Goal: Information Seeking & Learning: Learn about a topic

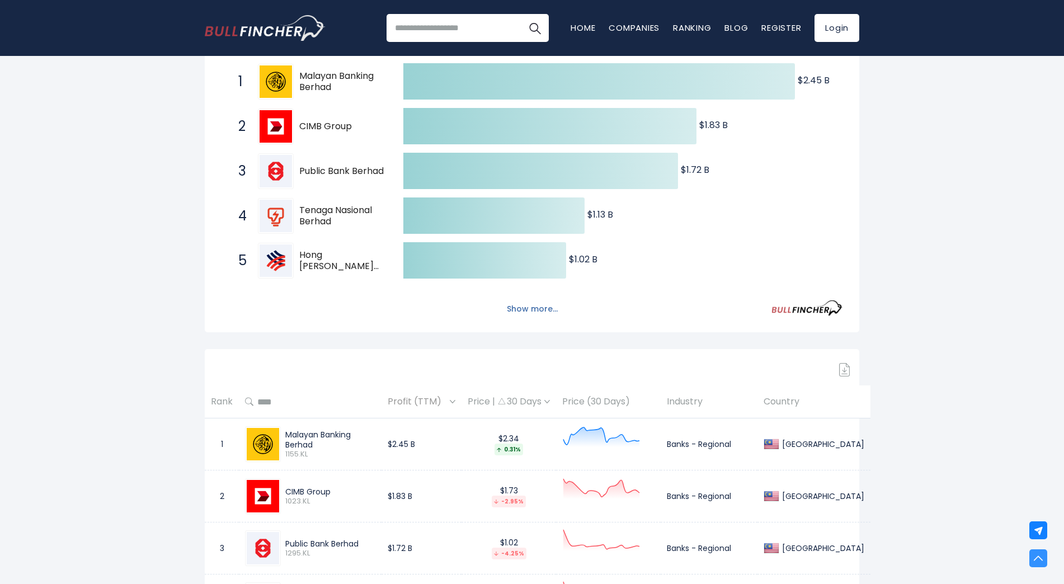
scroll to position [224, 0]
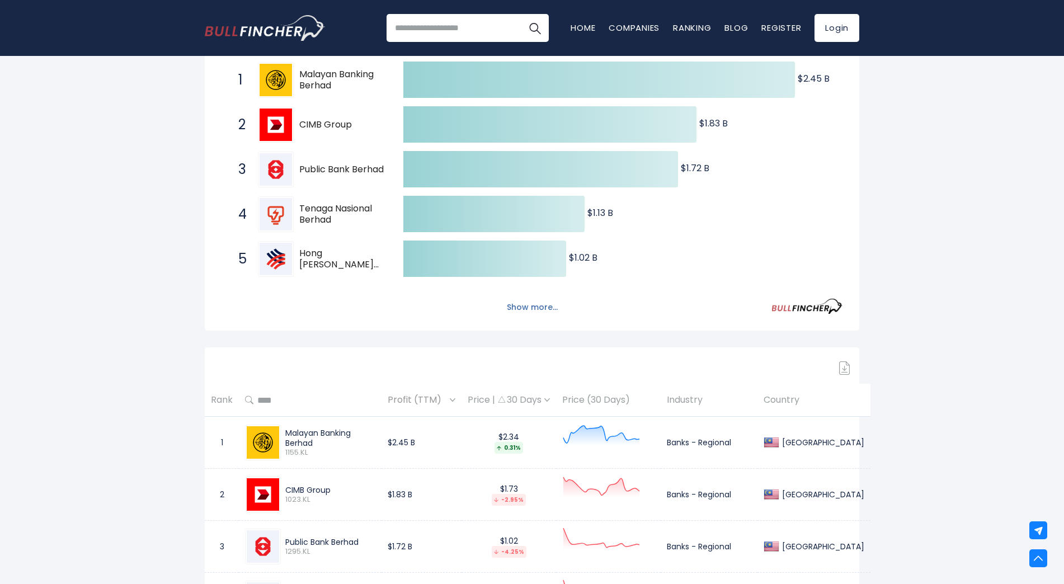
click at [528, 305] on button "Show more..." at bounding box center [532, 307] width 64 height 18
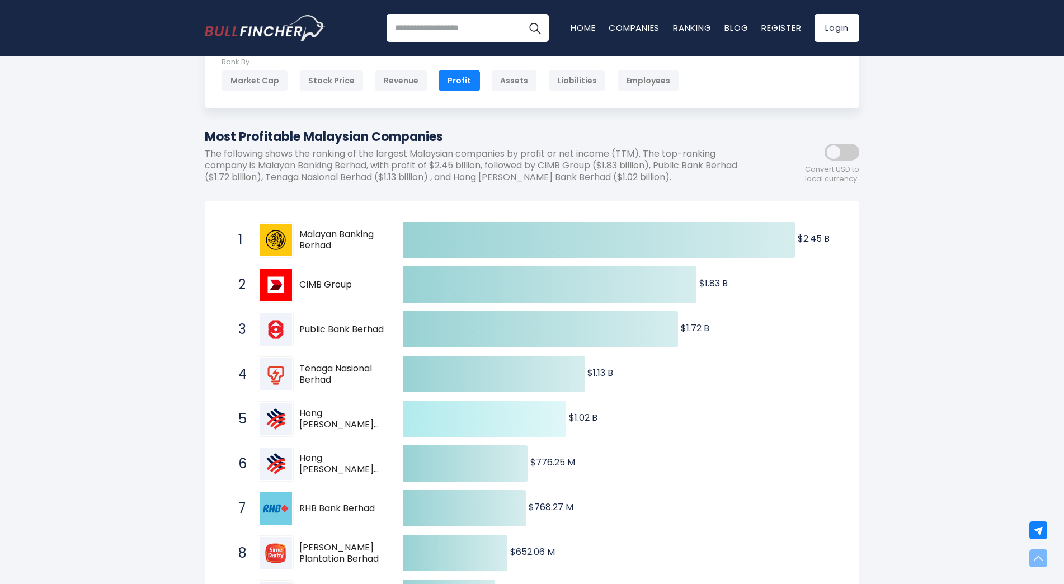
scroll to position [0, 0]
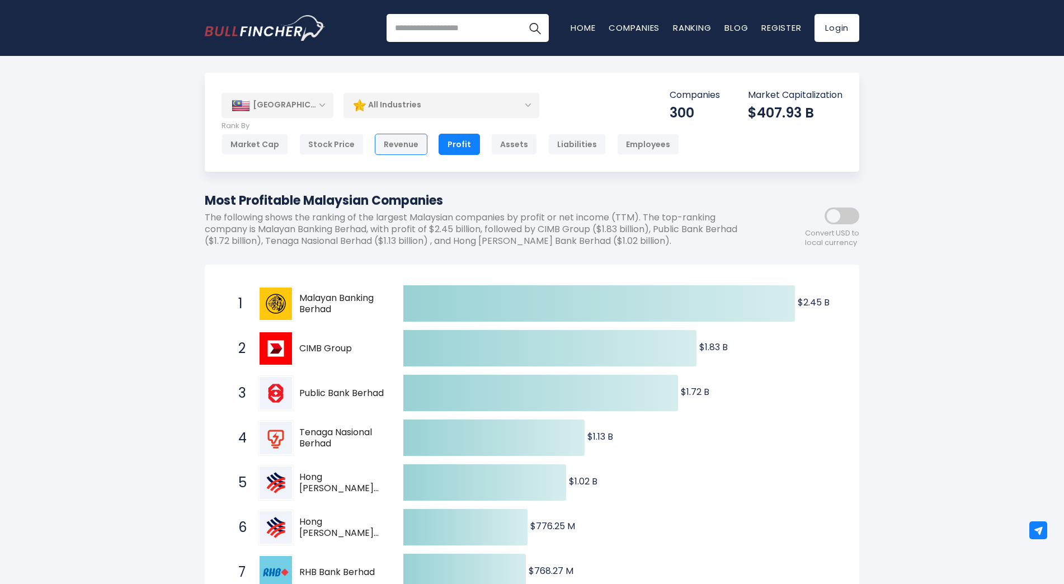
click at [388, 147] on div "Revenue" at bounding box center [401, 144] width 53 height 21
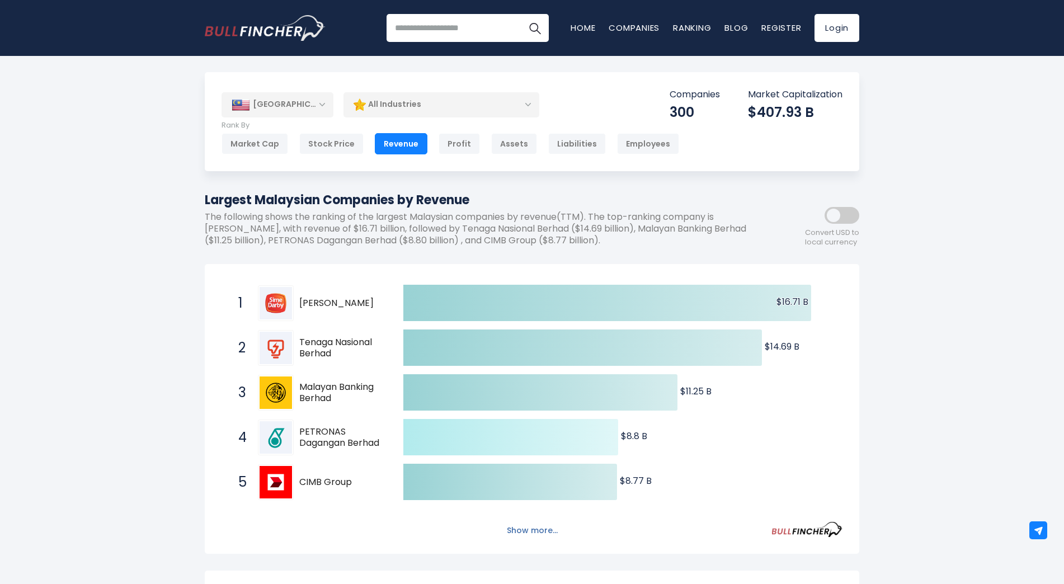
scroll to position [112, 0]
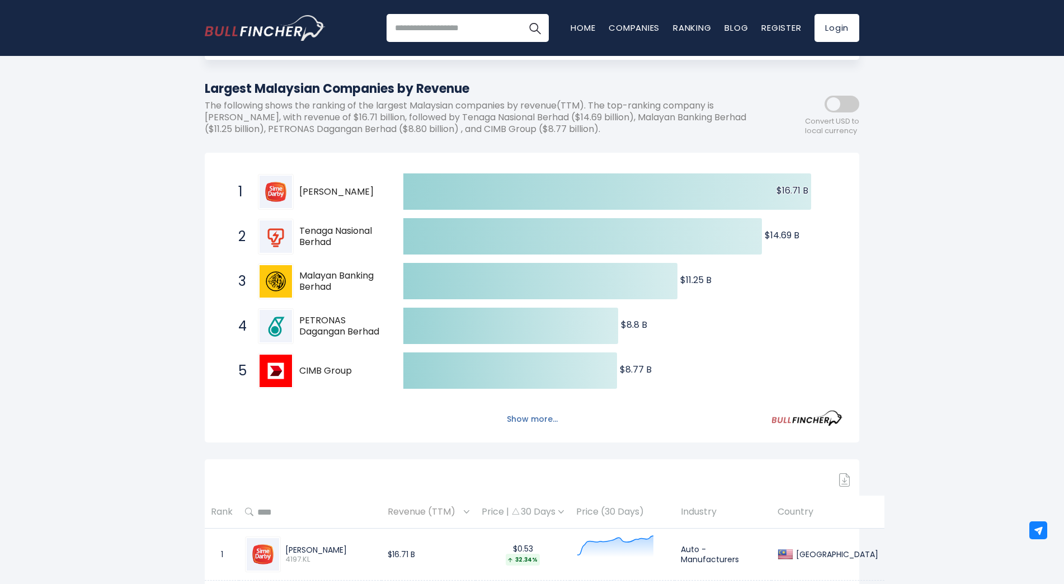
click at [520, 416] on button "Show more..." at bounding box center [532, 419] width 64 height 18
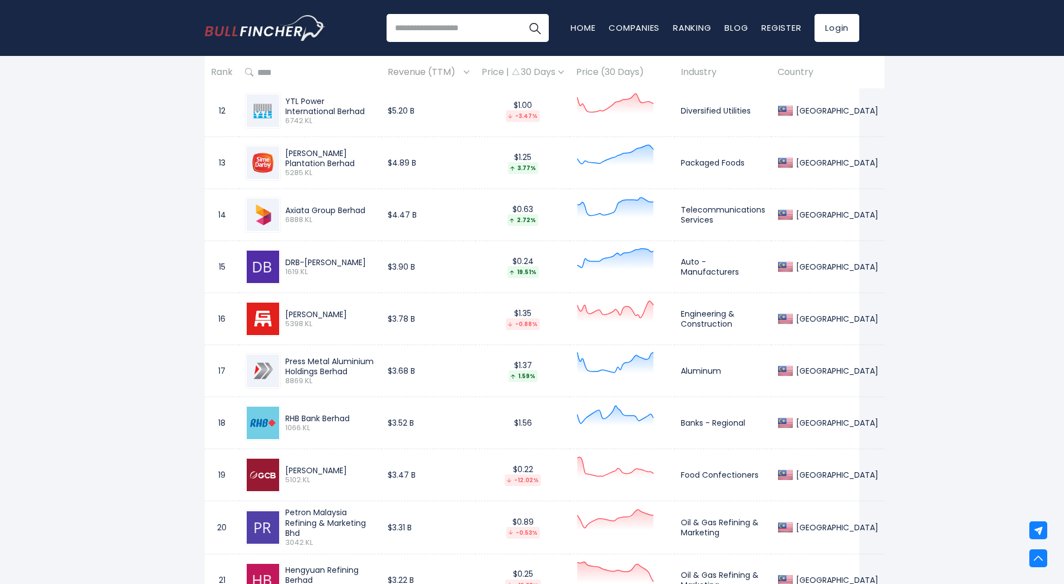
scroll to position [0, 0]
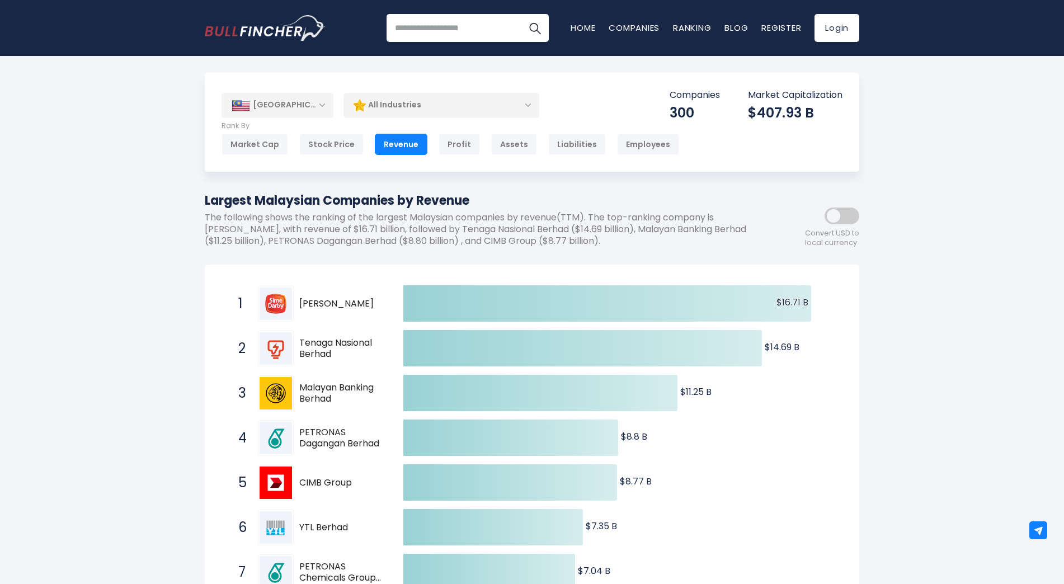
click at [291, 105] on div "[GEOGRAPHIC_DATA]" at bounding box center [278, 105] width 112 height 25
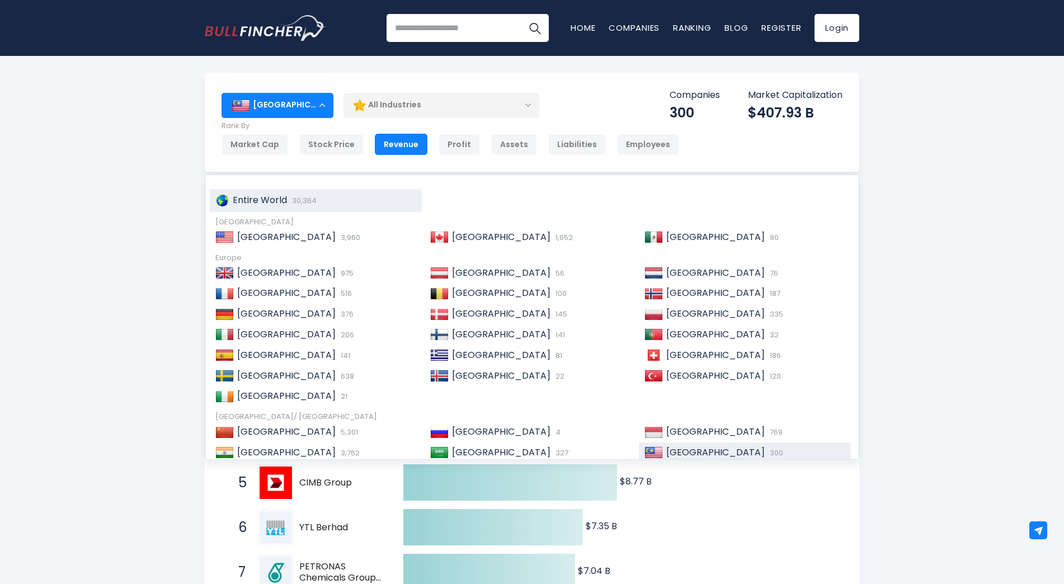
click at [269, 196] on span "Entire World" at bounding box center [260, 200] width 54 height 13
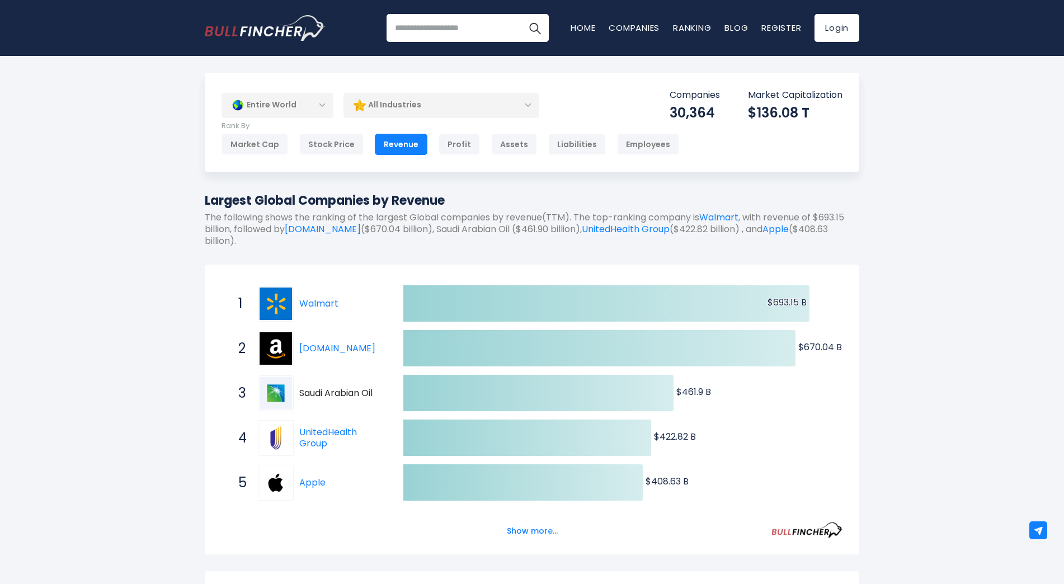
click at [298, 101] on div "Entire World" at bounding box center [278, 105] width 112 height 26
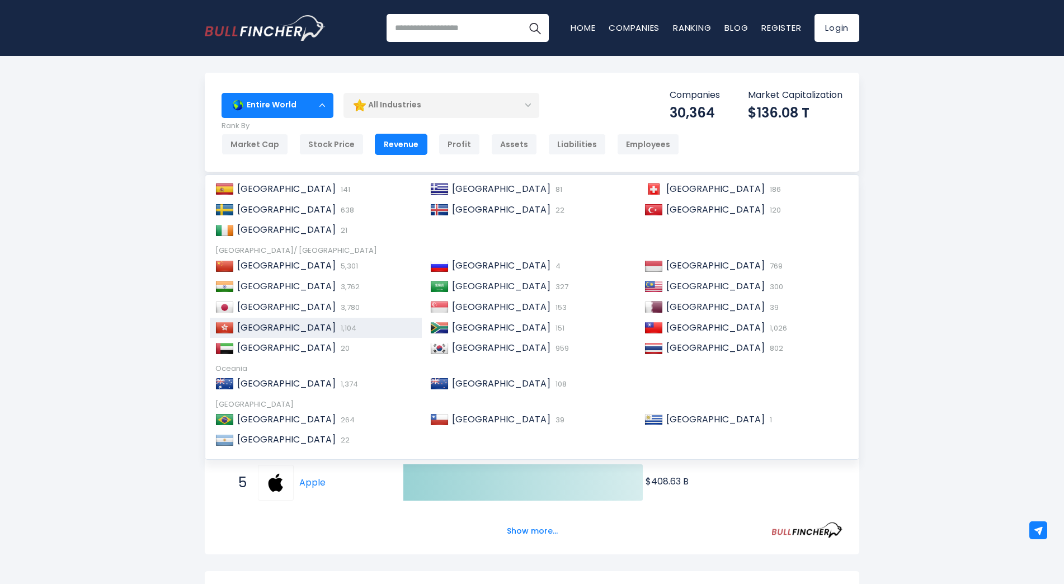
scroll to position [168, 0]
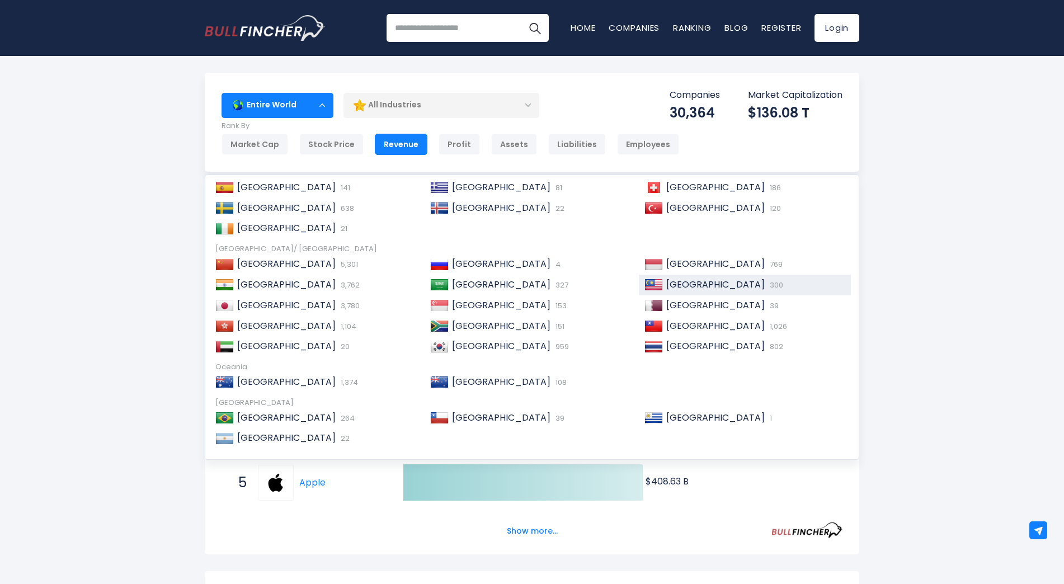
click at [767, 282] on span "300" at bounding box center [775, 285] width 16 height 11
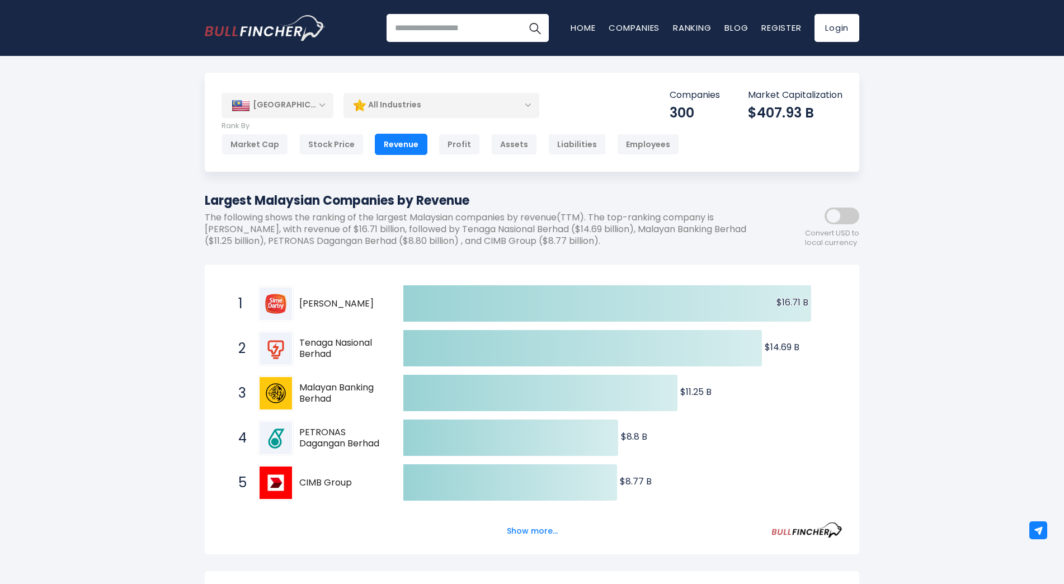
drag, startPoint x: 224, startPoint y: 226, endPoint x: 648, endPoint y: 236, distance: 423.6
click at [648, 236] on p "The following shows the ranking of the largest Malaysian companies by revenue(T…" at bounding box center [482, 229] width 554 height 35
click at [833, 217] on span at bounding box center [842, 216] width 35 height 17
click at [852, 220] on span at bounding box center [842, 216] width 35 height 17
